Goal: Check status

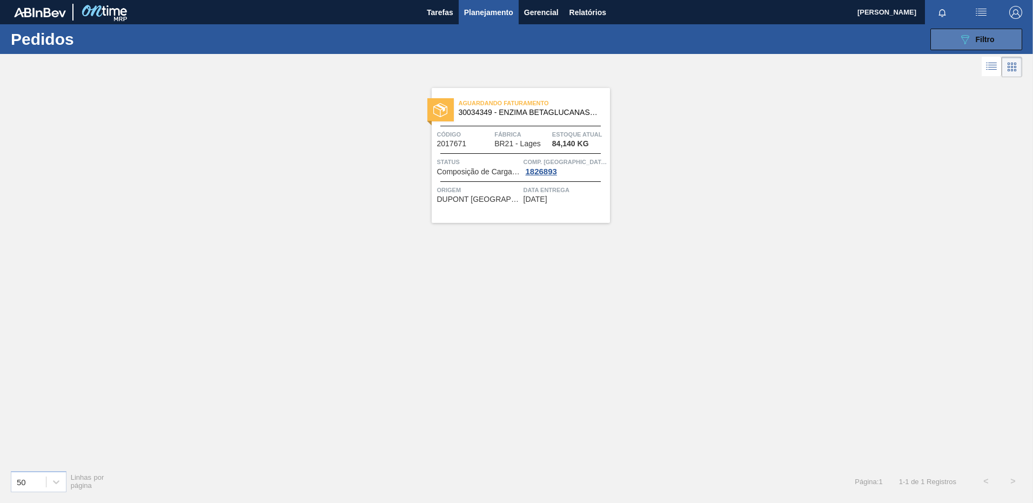
click at [940, 38] on button "089F7B8B-B2A5-4AFE-B5C0-19BA573D28AC Filtro" at bounding box center [976, 40] width 92 height 22
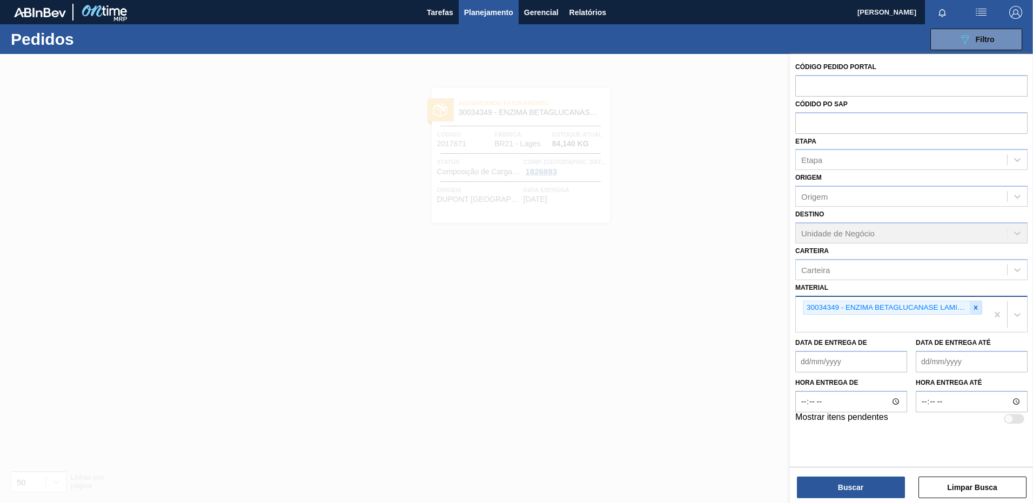
click at [974, 306] on icon at bounding box center [976, 308] width 4 height 4
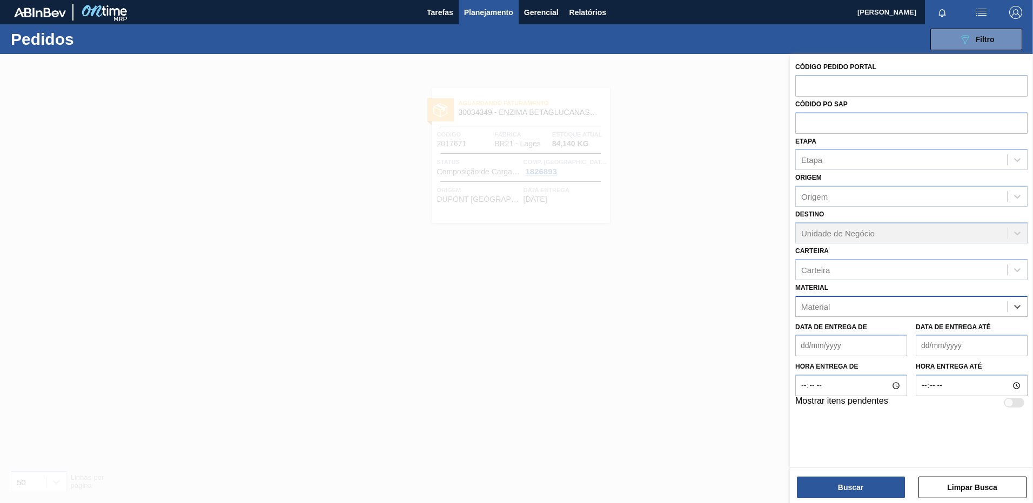
paste input "30029328"
type input "30029328"
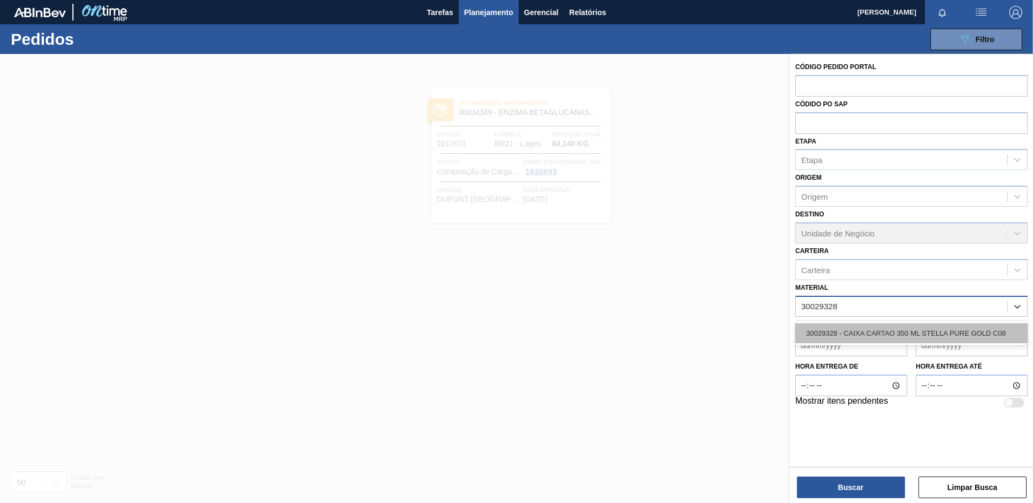
click at [946, 337] on div "30029328 - CAIXA CARTAO 350 ML STELLA PURE GOLD C08" at bounding box center [911, 333] width 232 height 20
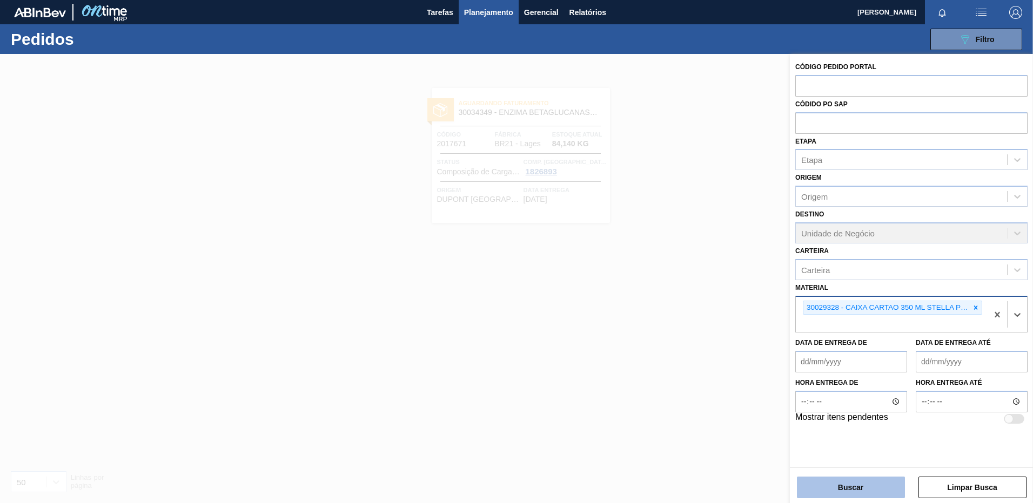
click at [846, 486] on button "Buscar" at bounding box center [851, 488] width 108 height 22
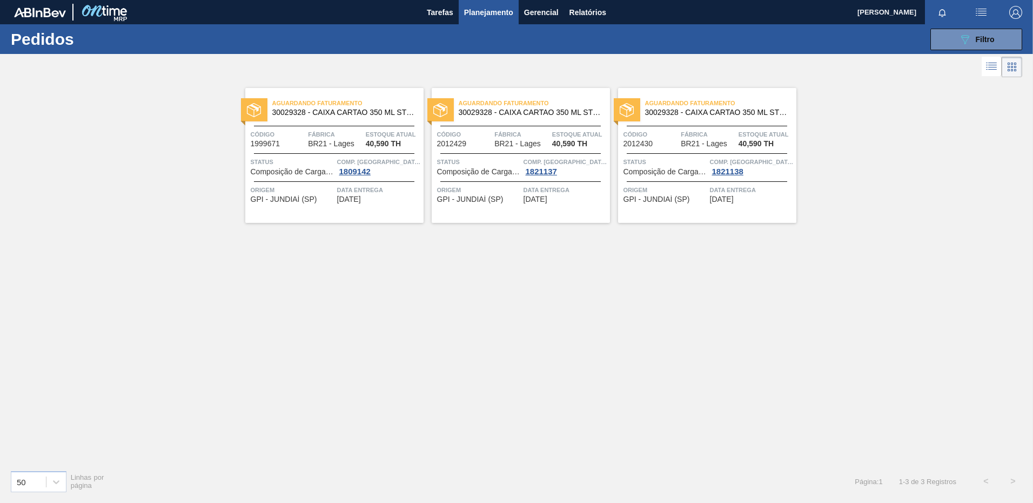
click at [332, 205] on div "Aguardando Faturamento 30029328 - CAIXA CARTAO 350 ML STELLA PURE GOLD C08 Códi…" at bounding box center [334, 155] width 178 height 135
click at [990, 45] on div "089F7B8B-B2A5-4AFE-B5C0-19BA573D28AC Filtro" at bounding box center [976, 39] width 36 height 13
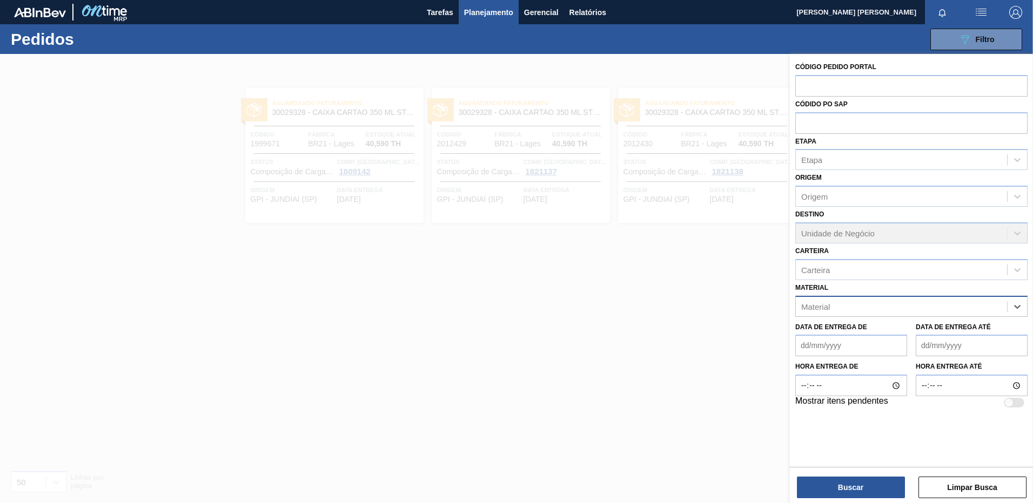
paste input "30034162"
type input "30034162"
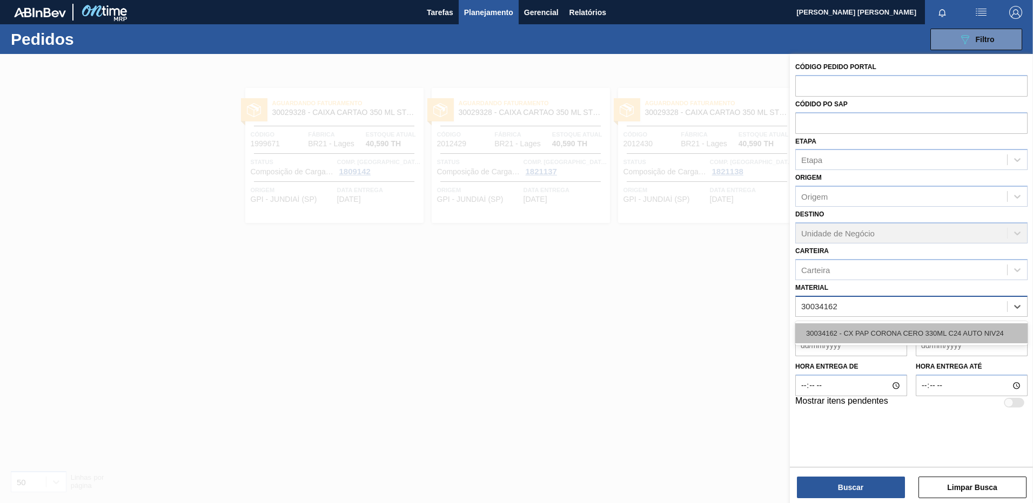
click at [902, 332] on div "30034162 - CX PAP CORONA CERO 330ML C24 AUTO NIV24" at bounding box center [911, 333] width 232 height 20
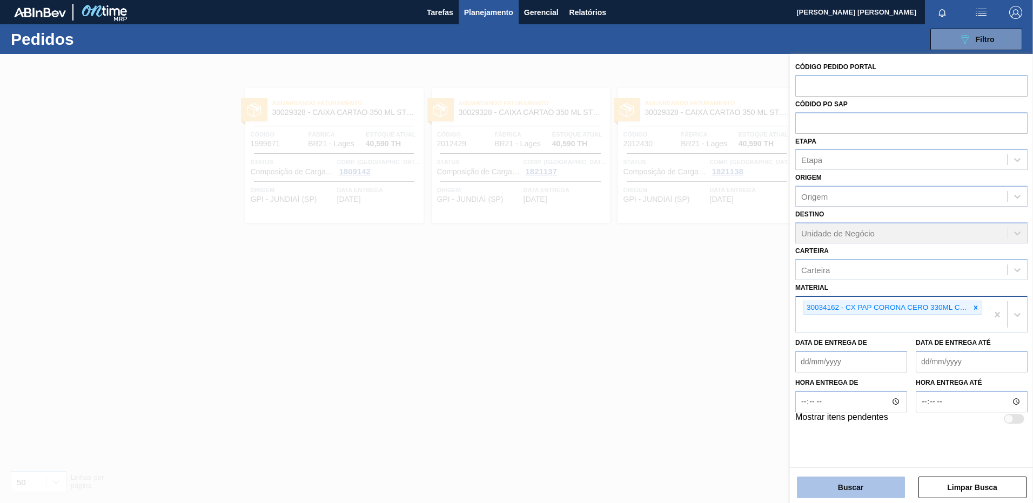
click at [878, 490] on button "Buscar" at bounding box center [851, 488] width 108 height 22
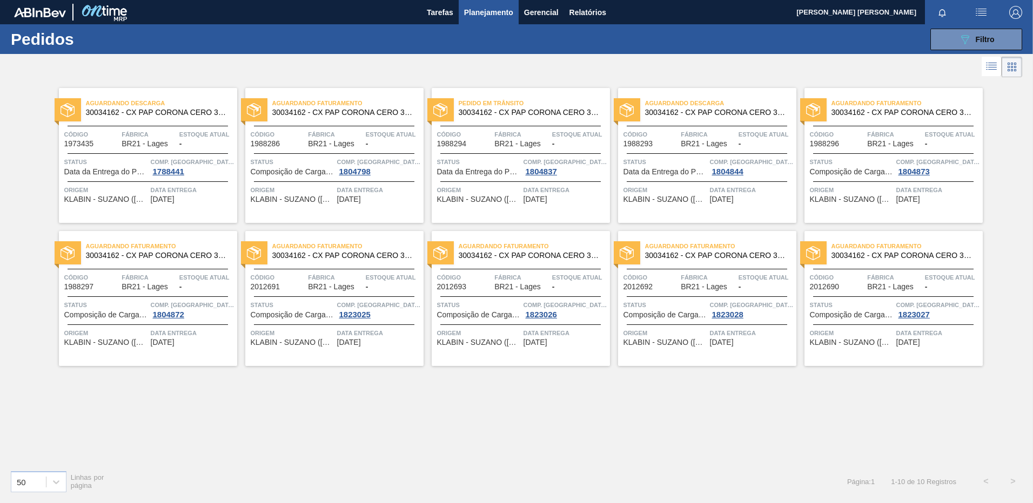
click at [735, 216] on div "Aguardando Descarga 30034162 - CX PAP CORONA CERO 330ML C24 AUTO NIV24 Código 1…" at bounding box center [707, 155] width 178 height 135
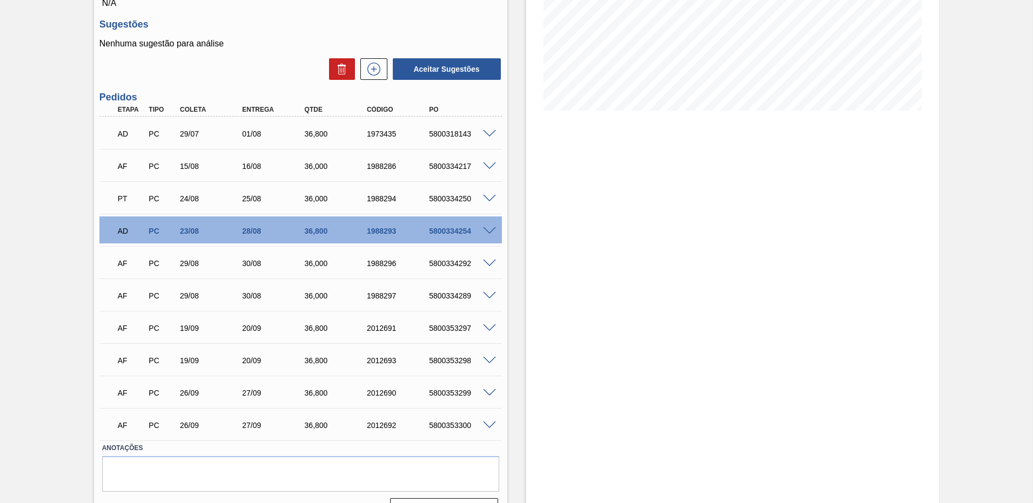
scroll to position [231, 0]
